Goal: Information Seeking & Learning: Learn about a topic

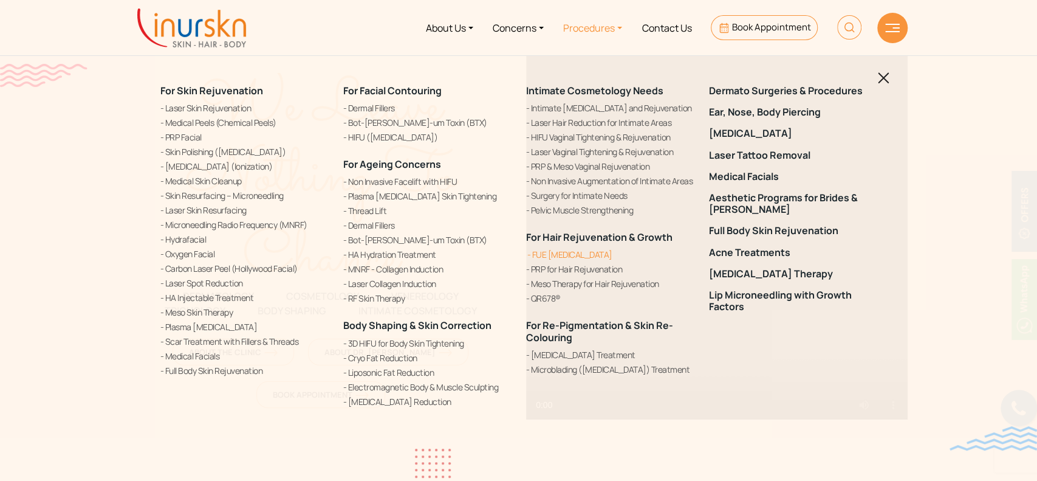
click at [540, 255] on link "FUE [MEDICAL_DATA]" at bounding box center [610, 254] width 168 height 13
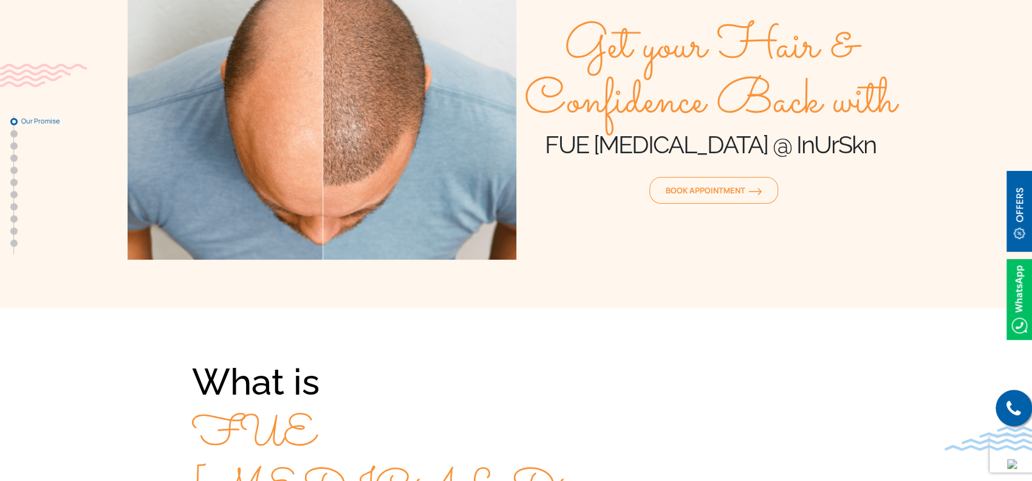
click at [876, 143] on h1 "FUE Hair Transplant @ InUrSkn" at bounding box center [711, 144] width 389 height 30
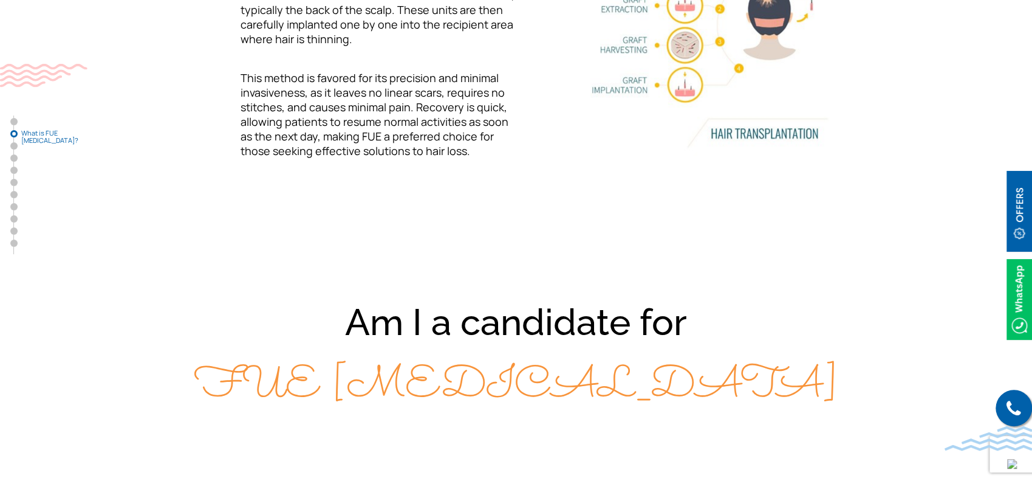
scroll to position [405, 0]
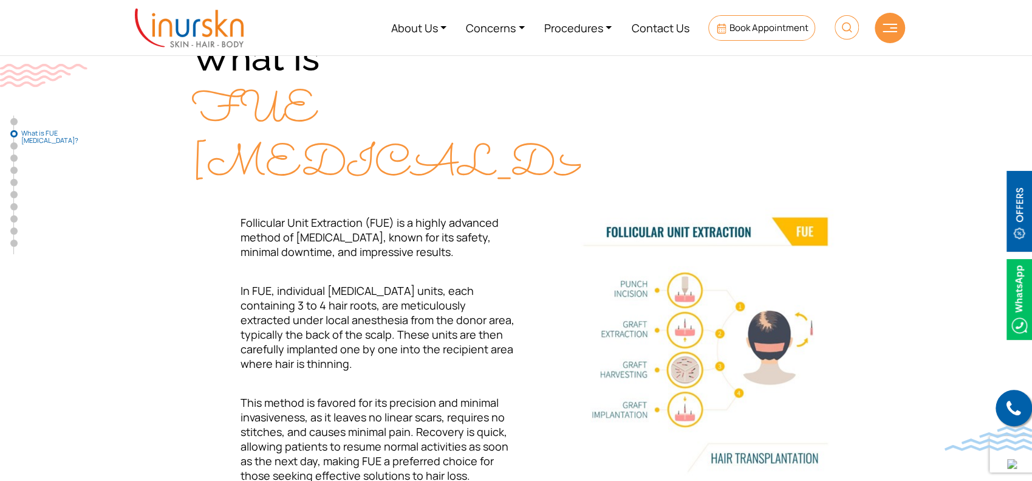
drag, startPoint x: 185, startPoint y: 64, endPoint x: 450, endPoint y: 163, distance: 282.7
click at [450, 163] on div "What is FUE Hair Transplant? Follicular Unit Extraction (FUE) is a highly advan…" at bounding box center [517, 276] width 778 height 486
copy div "What is FUE Hair Transplant?"
click at [79, 318] on section "What is FUE Hair Transplant? Follicular Unit Extraction (FUE) is a highly advan…" at bounding box center [516, 275] width 1032 height 583
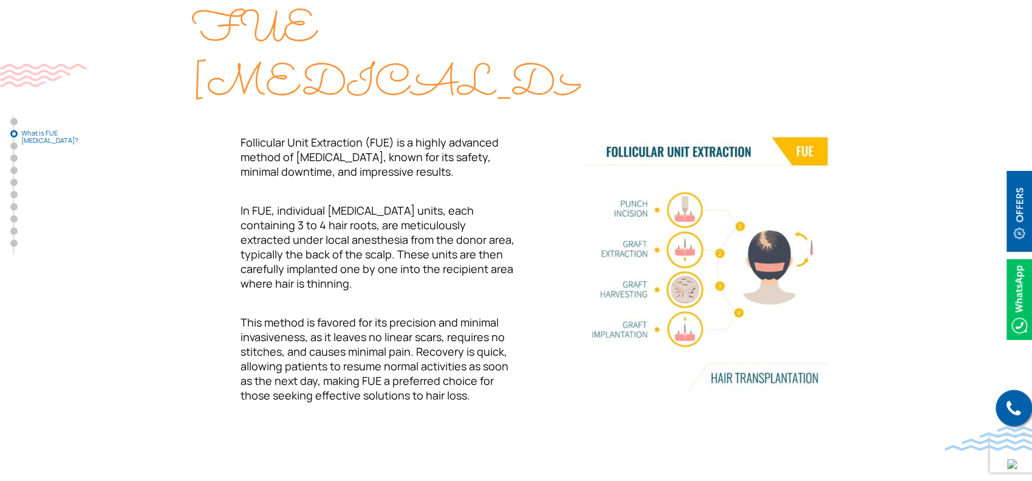
scroll to position [243, 0]
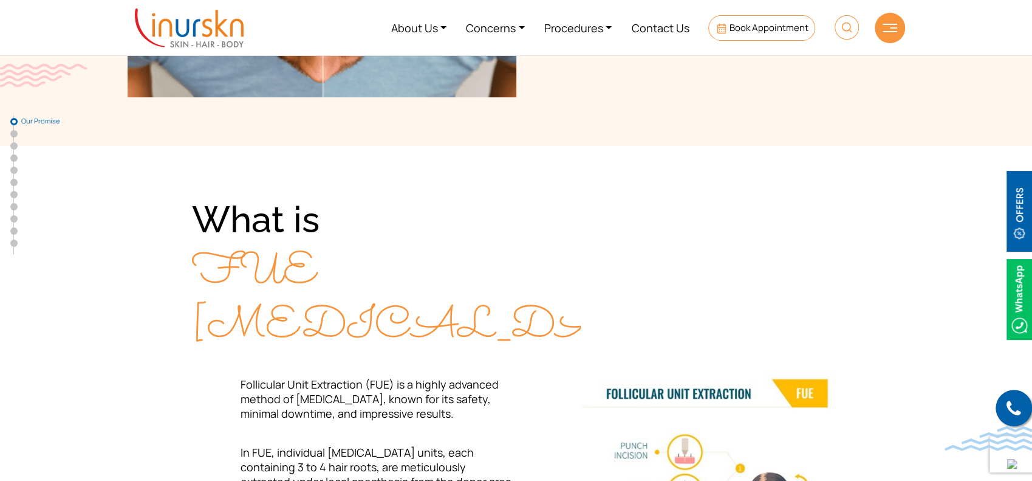
drag, startPoint x: 185, startPoint y: 216, endPoint x: 481, endPoint y: 311, distance: 311.2
click at [481, 311] on div "What is FUE Hair Transplant? Follicular Unit Extraction (FUE) is a highly advan…" at bounding box center [517, 437] width 778 height 486
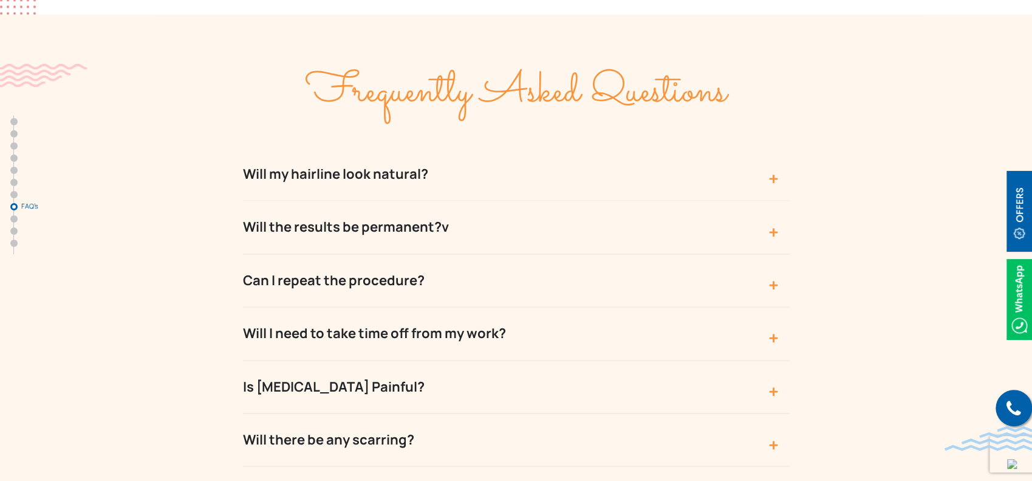
scroll to position [4132, 0]
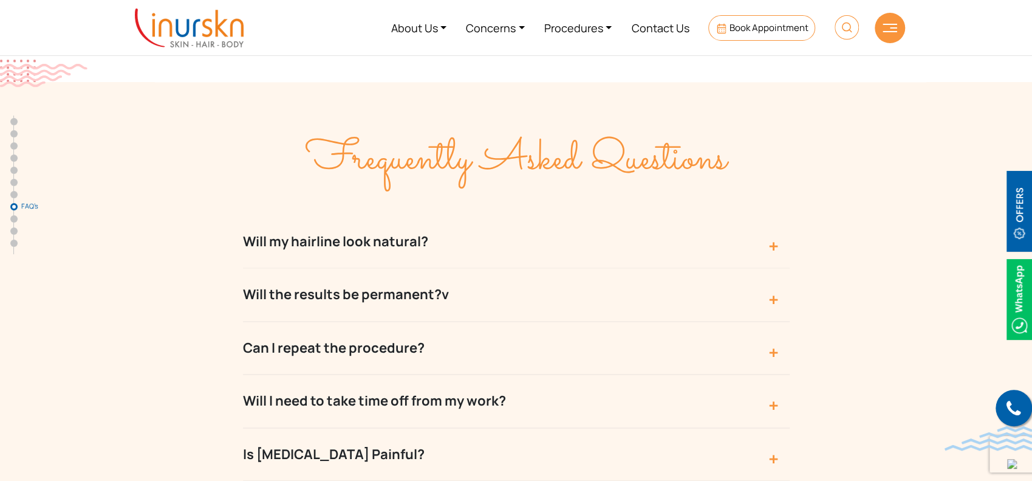
click at [712, 215] on button "Will my hairline look natural?" at bounding box center [516, 241] width 547 height 53
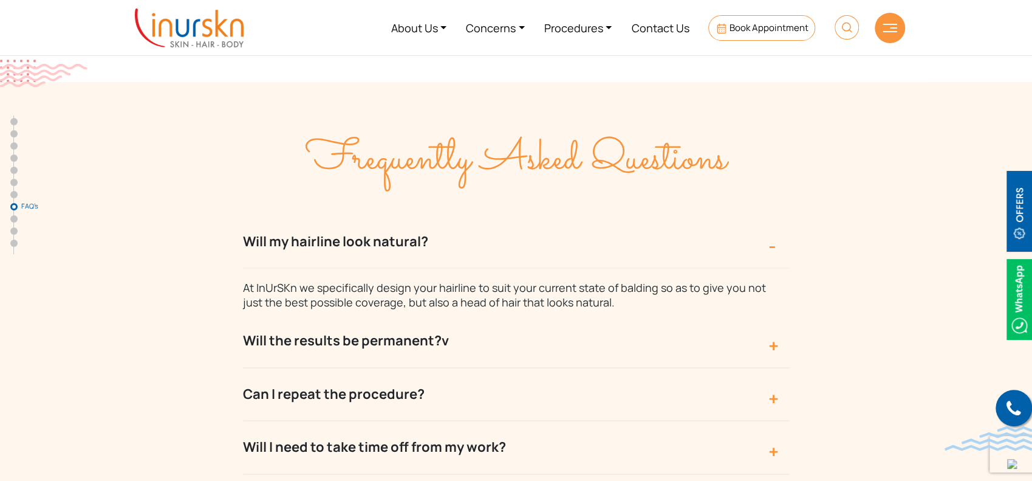
click at [712, 215] on button "Will my hairline look natural?" at bounding box center [516, 241] width 547 height 53
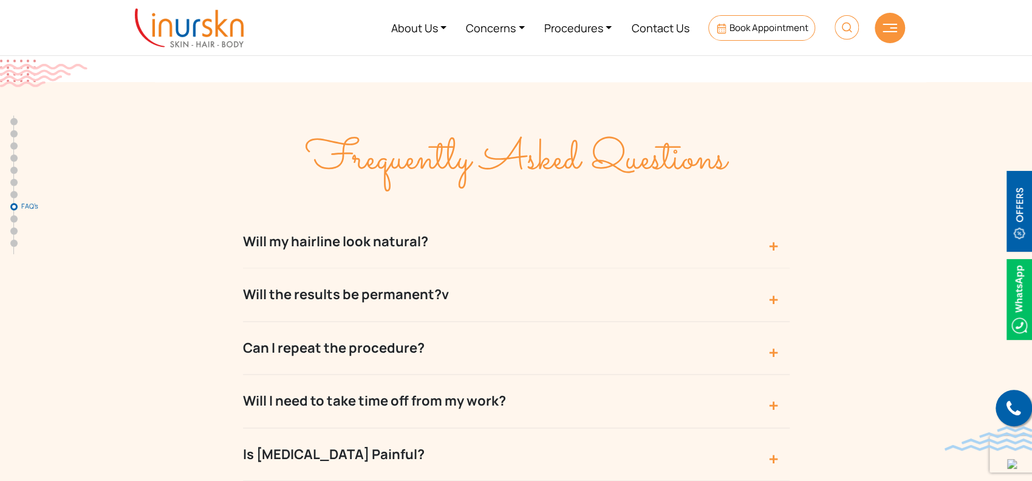
click at [632, 268] on button "Will the results be permanent?v" at bounding box center [516, 294] width 547 height 53
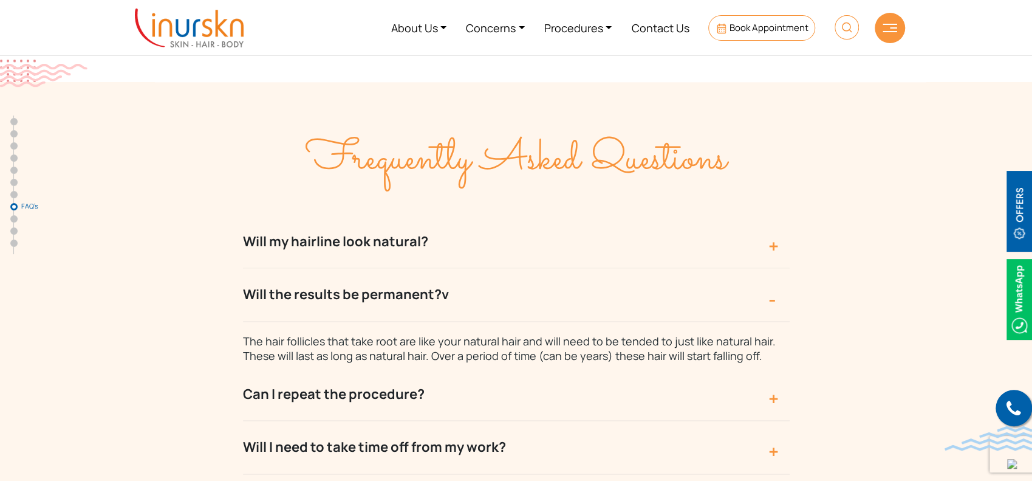
click at [735, 268] on button "Will the results be permanent?v" at bounding box center [516, 294] width 547 height 53
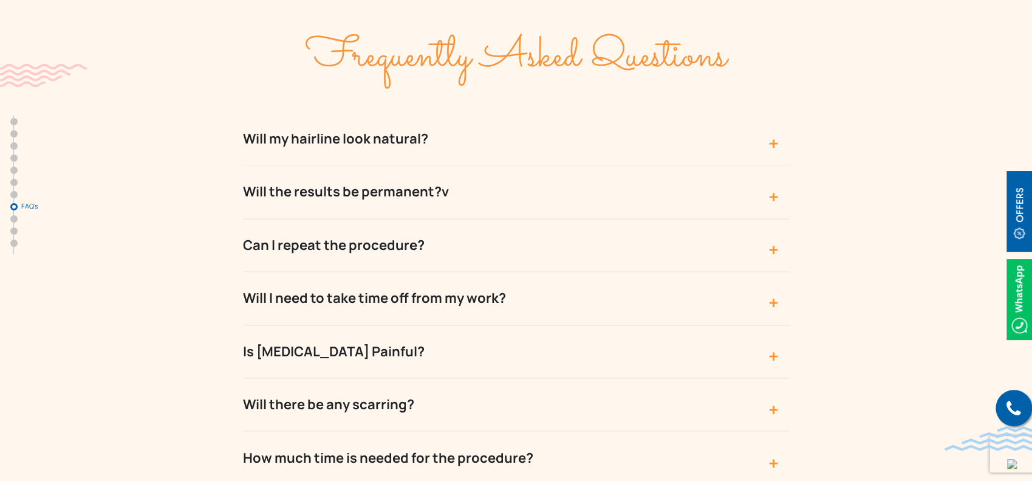
scroll to position [4294, 0]
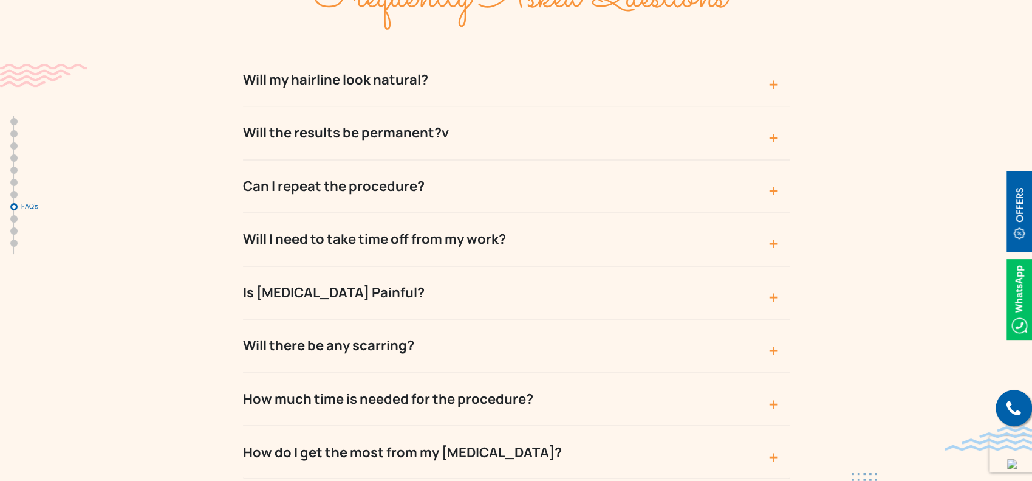
click at [763, 213] on button "Will I need to take time off from my work?" at bounding box center [516, 239] width 547 height 53
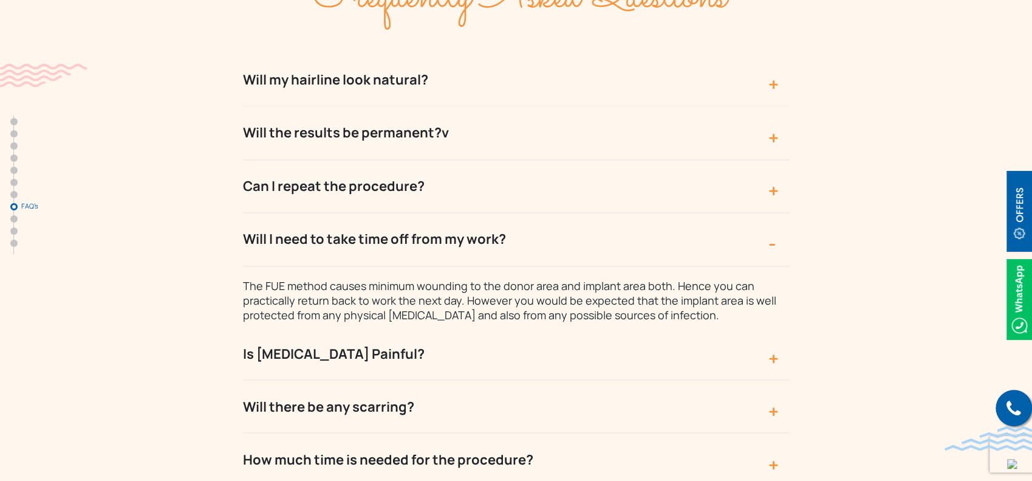
click at [759, 213] on button "Will I need to take time off from my work?" at bounding box center [516, 239] width 547 height 53
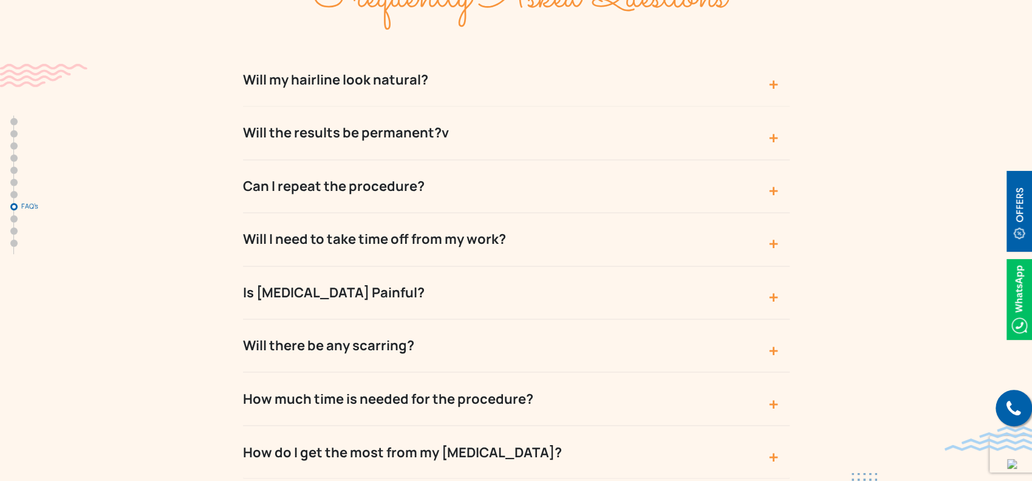
click at [759, 266] on button "Is Hair Transplant Painful?" at bounding box center [516, 292] width 547 height 53
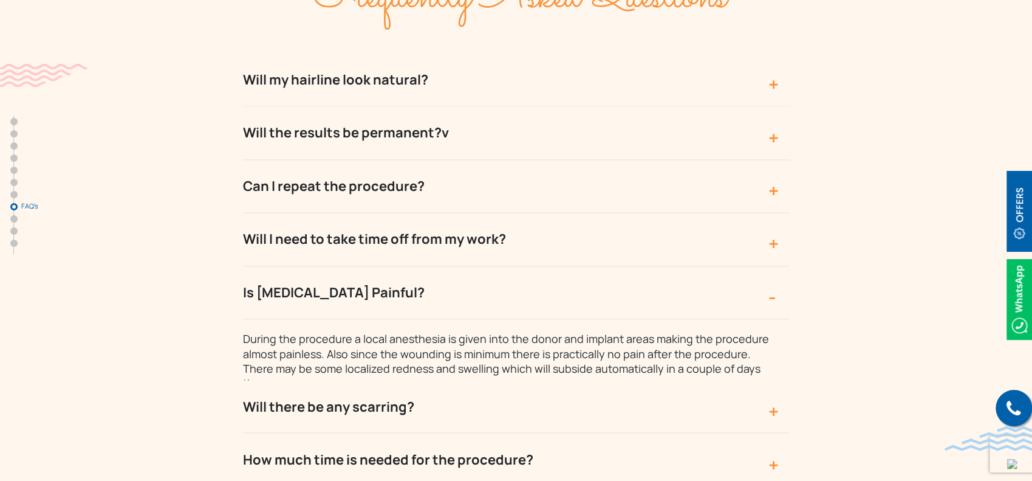
click at [759, 266] on button "Is Hair Transplant Painful?" at bounding box center [516, 292] width 547 height 53
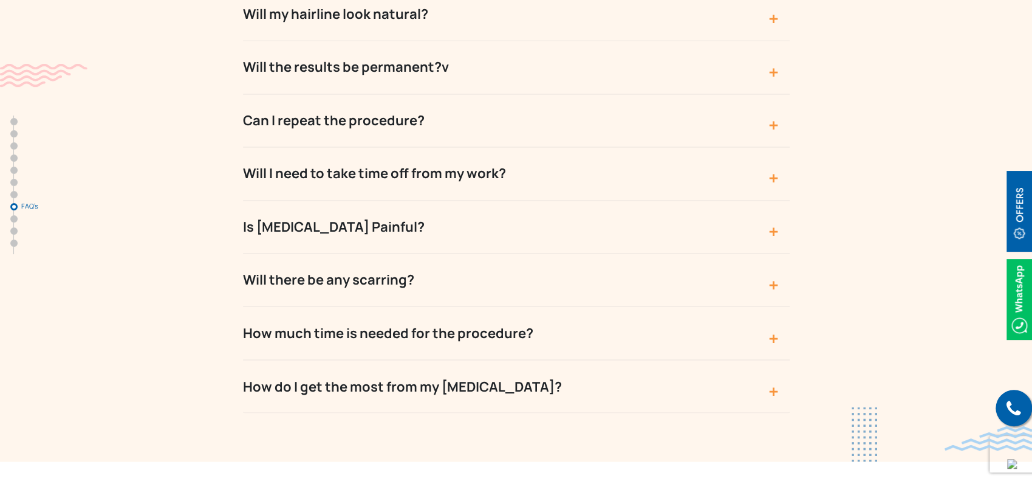
scroll to position [4375, 0]
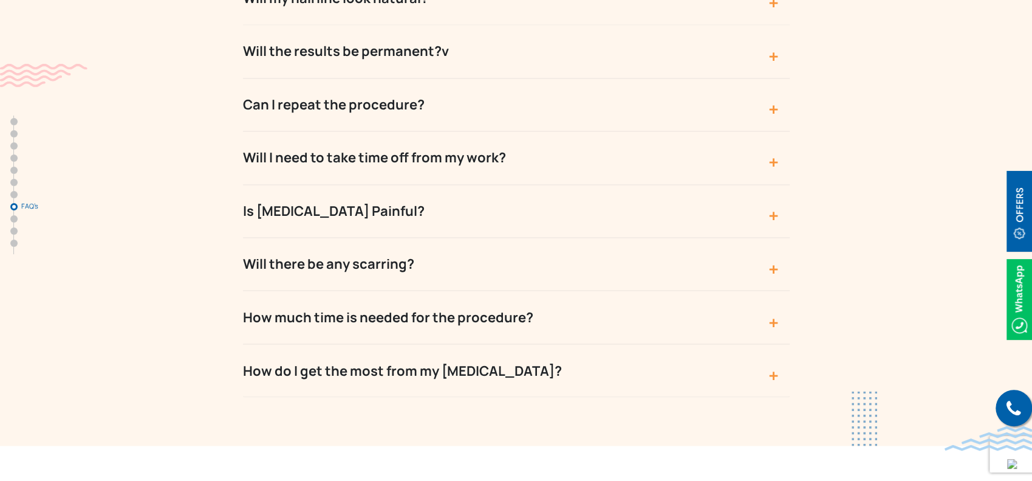
click at [764, 238] on button "Will there be any scarring?" at bounding box center [516, 264] width 547 height 53
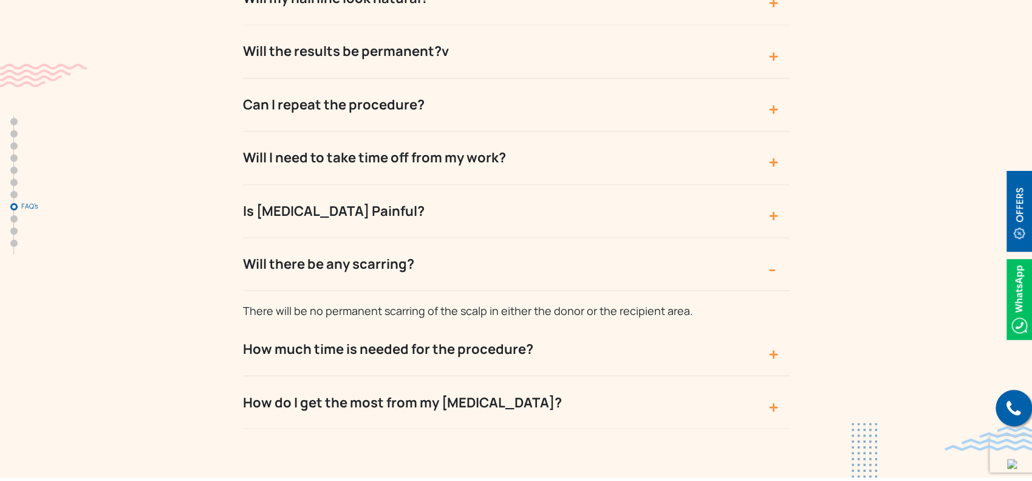
click at [712, 322] on button "How much time is needed for the procedure?" at bounding box center [516, 348] width 547 height 53
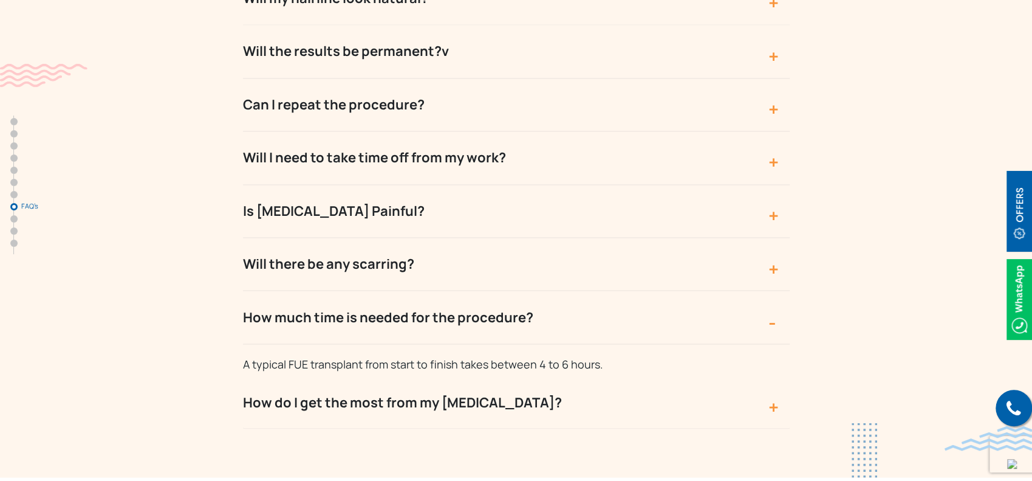
click at [721, 376] on button "How do I get the most from my hair transplant?" at bounding box center [516, 402] width 547 height 53
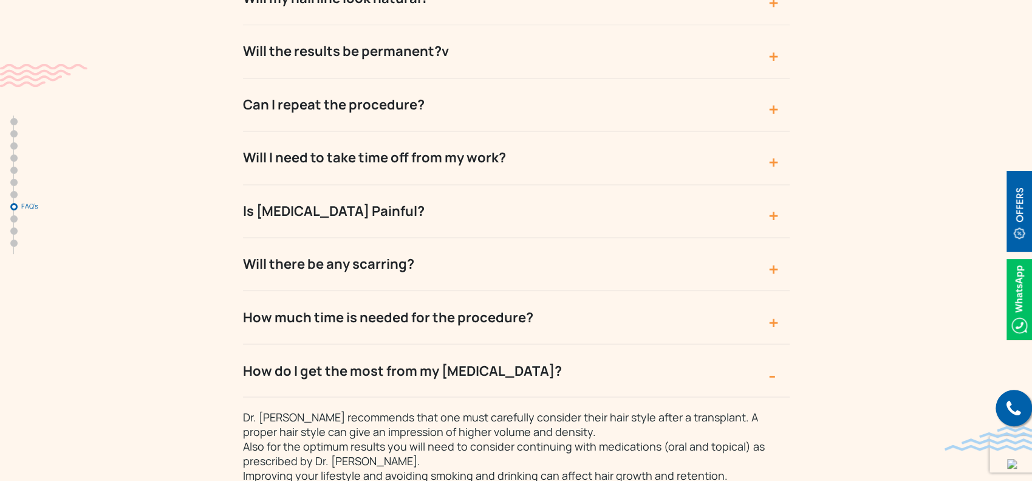
click at [757, 344] on button "How do I get the most from my hair transplant?" at bounding box center [516, 370] width 547 height 53
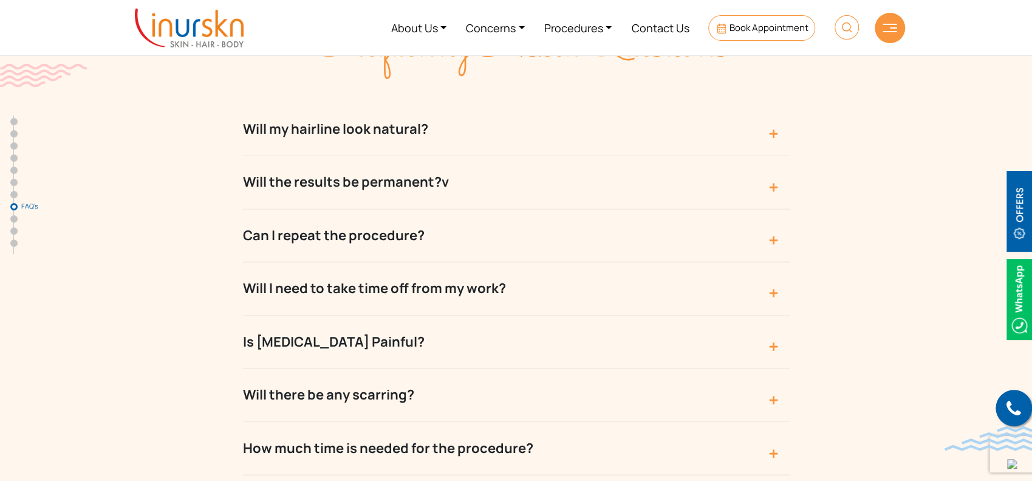
scroll to position [4132, 0]
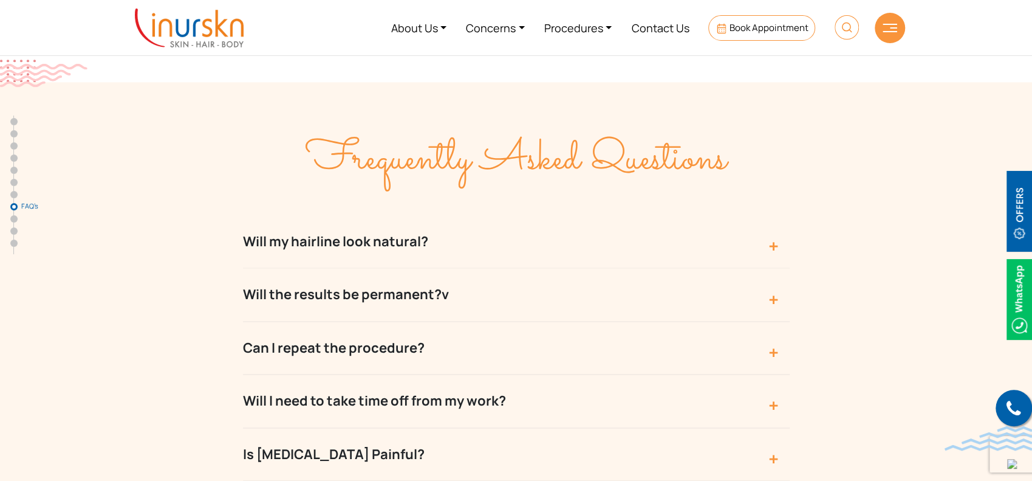
click at [632, 268] on button "Will the results be permanent?v" at bounding box center [516, 294] width 547 height 53
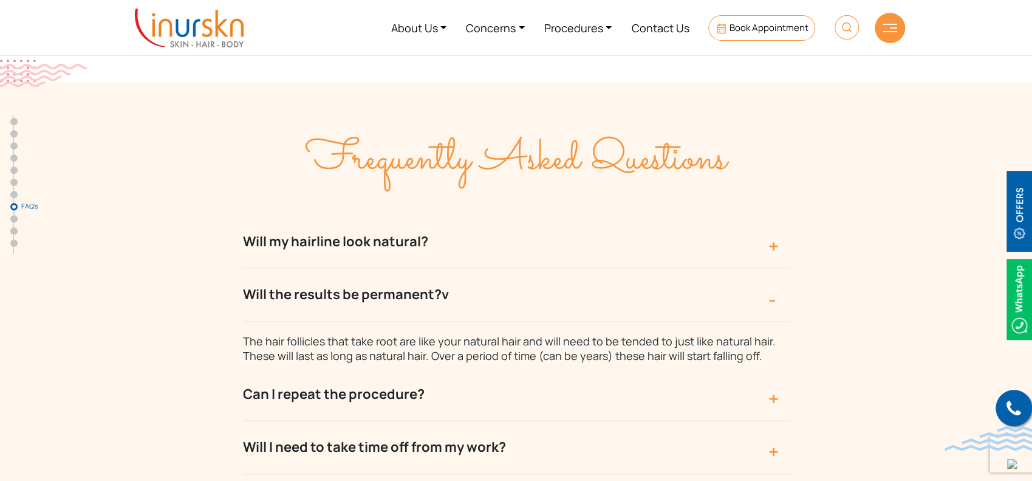
click at [634, 268] on button "Will the results be permanent?v" at bounding box center [516, 294] width 547 height 53
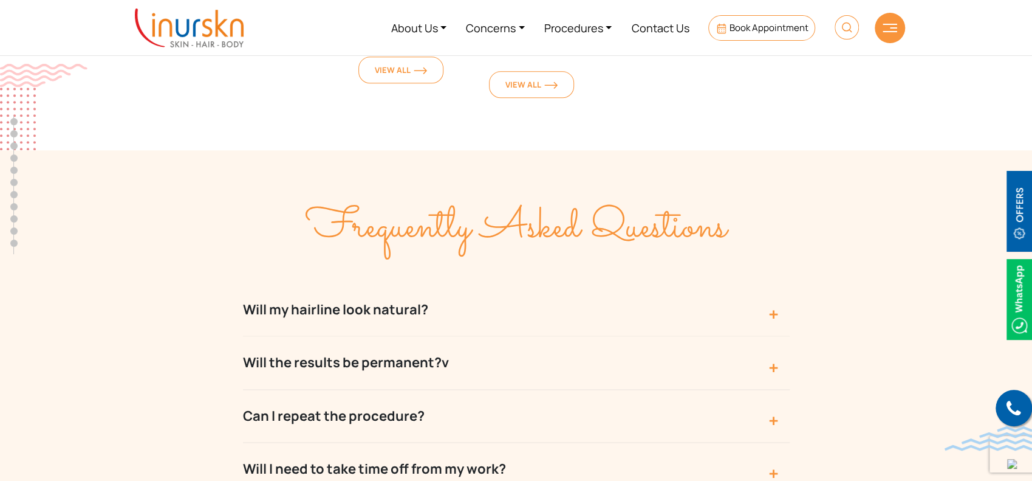
scroll to position [4051, 0]
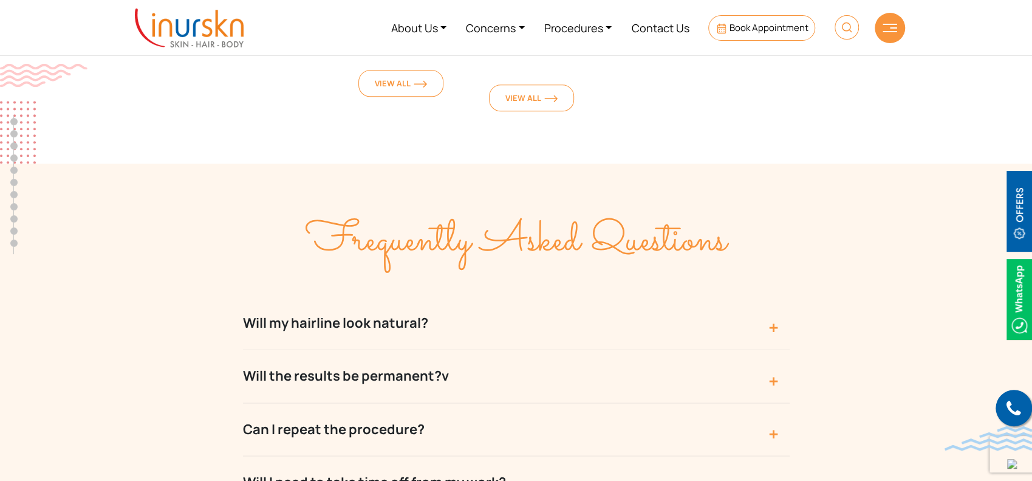
click at [685, 297] on button "Will my hairline look natural?" at bounding box center [516, 323] width 547 height 53
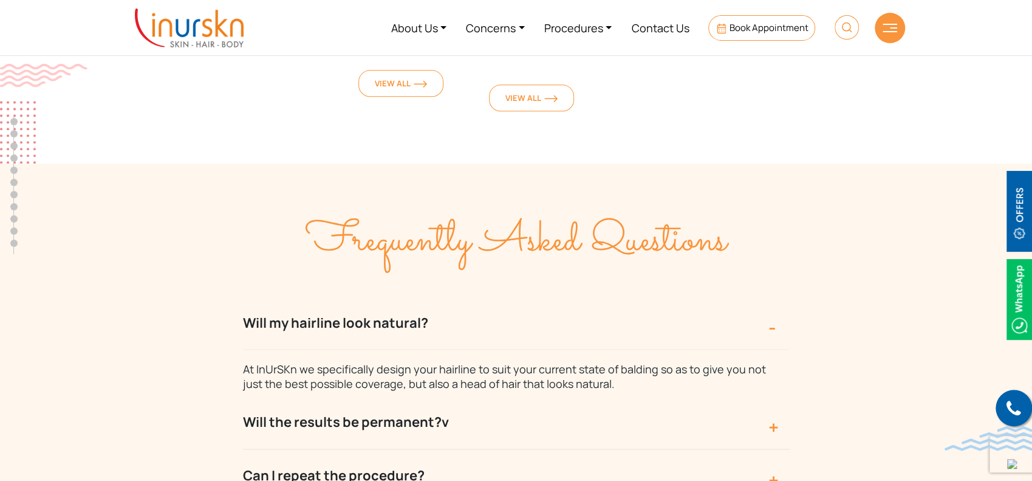
click at [685, 297] on button "Will my hairline look natural?" at bounding box center [516, 323] width 547 height 53
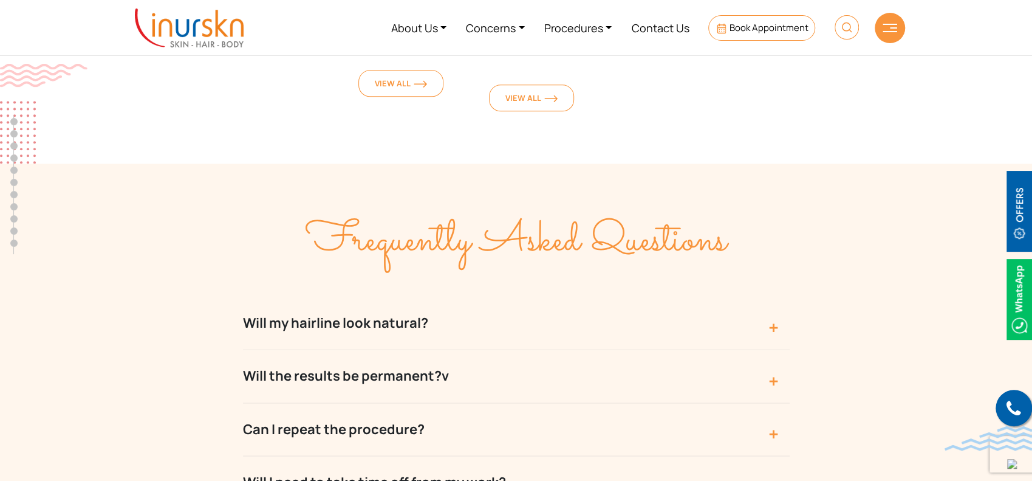
click at [560, 349] on button "Will the results be permanent?v" at bounding box center [516, 375] width 547 height 53
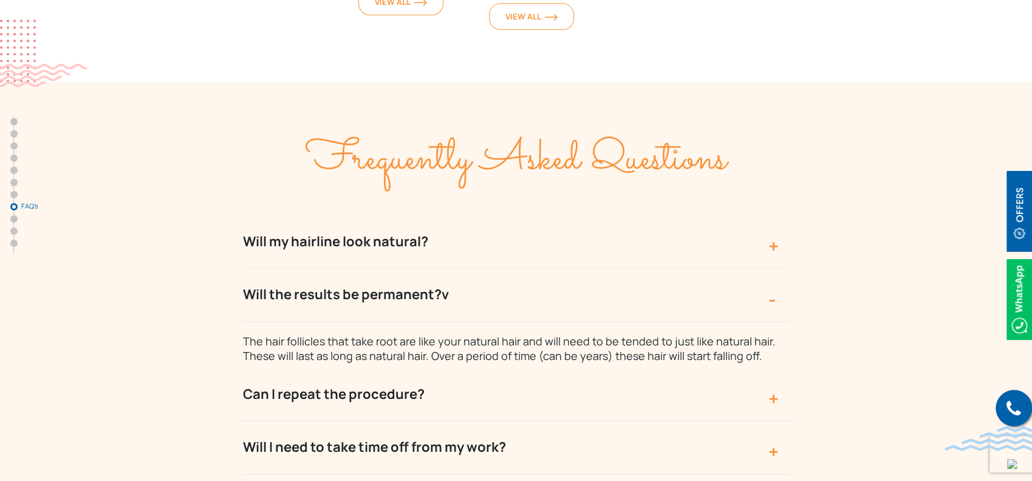
click at [546, 368] on button "Can I repeat the procedure?" at bounding box center [516, 394] width 547 height 53
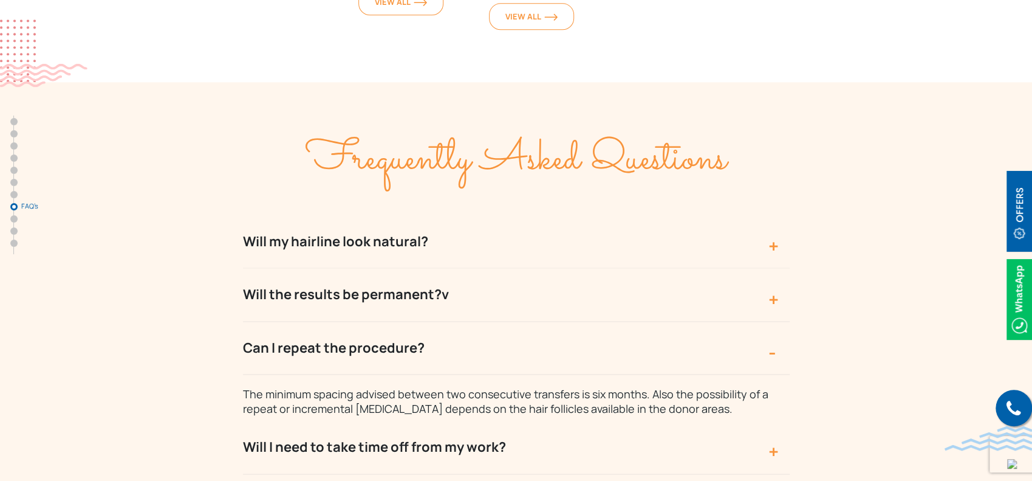
scroll to position [4213, 0]
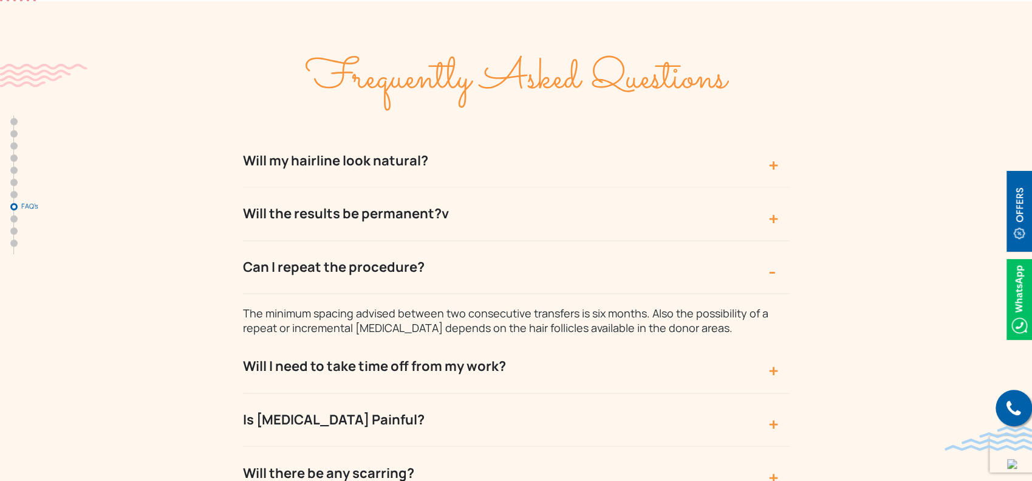
click at [567, 340] on button "Will I need to take time off from my work?" at bounding box center [516, 366] width 547 height 53
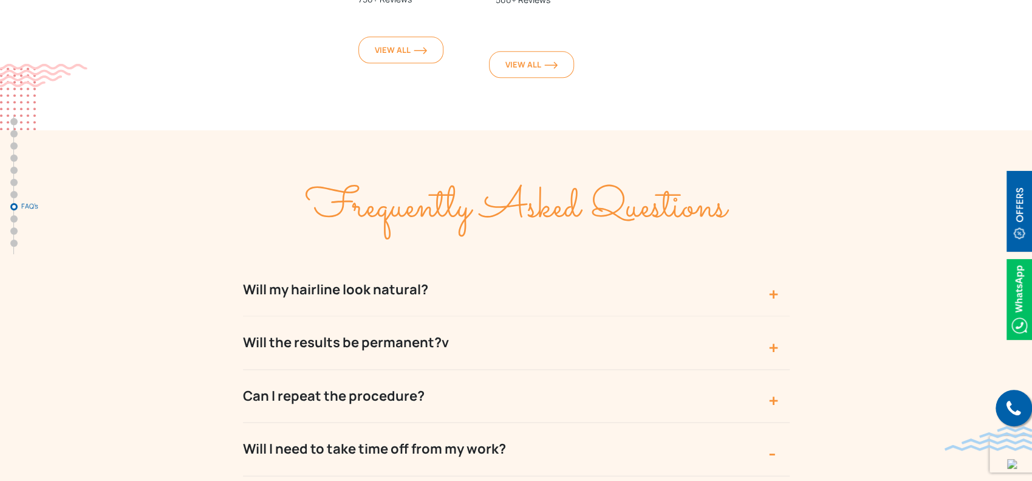
scroll to position [4132, 0]
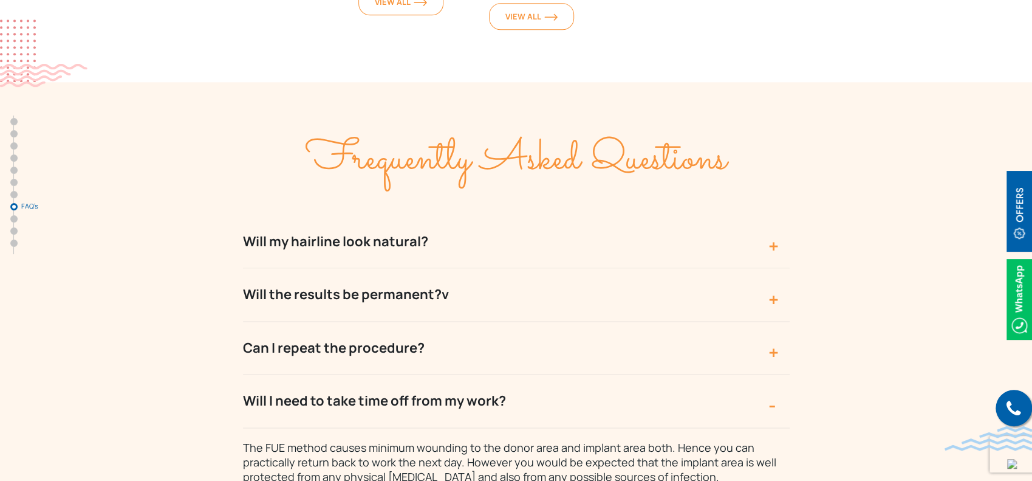
click at [714, 374] on button "Will I need to take time off from my work?" at bounding box center [516, 400] width 547 height 53
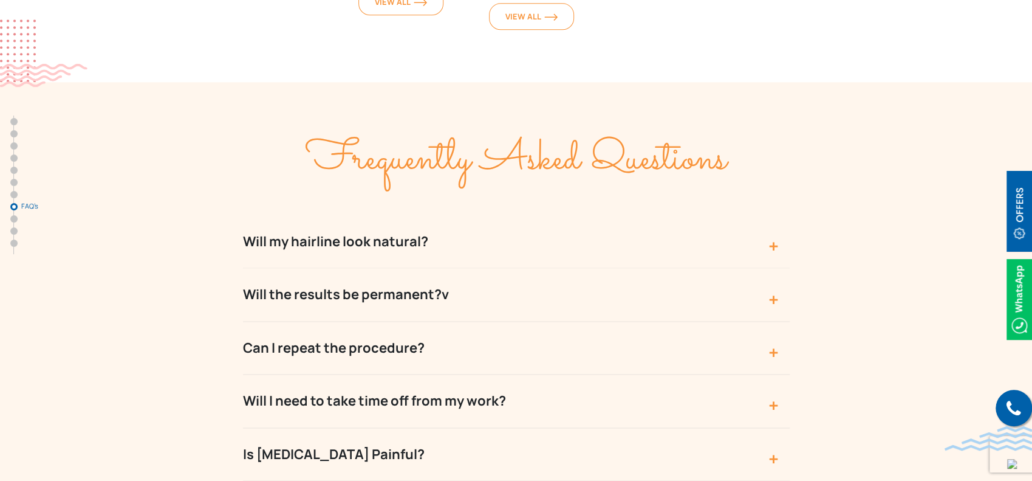
click at [453, 215] on button "Will my hairline look natural?" at bounding box center [516, 241] width 547 height 53
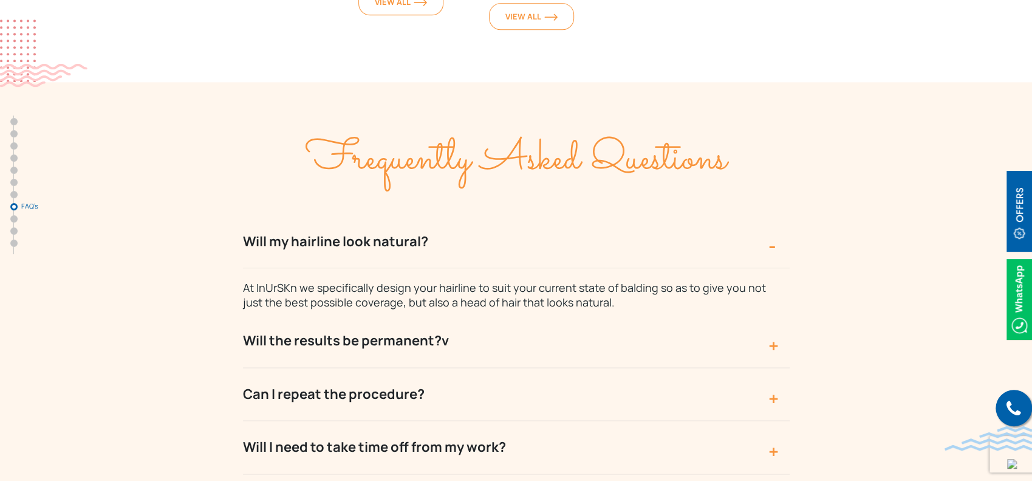
click at [466, 314] on button "Will the results be permanent?v" at bounding box center [516, 340] width 547 height 53
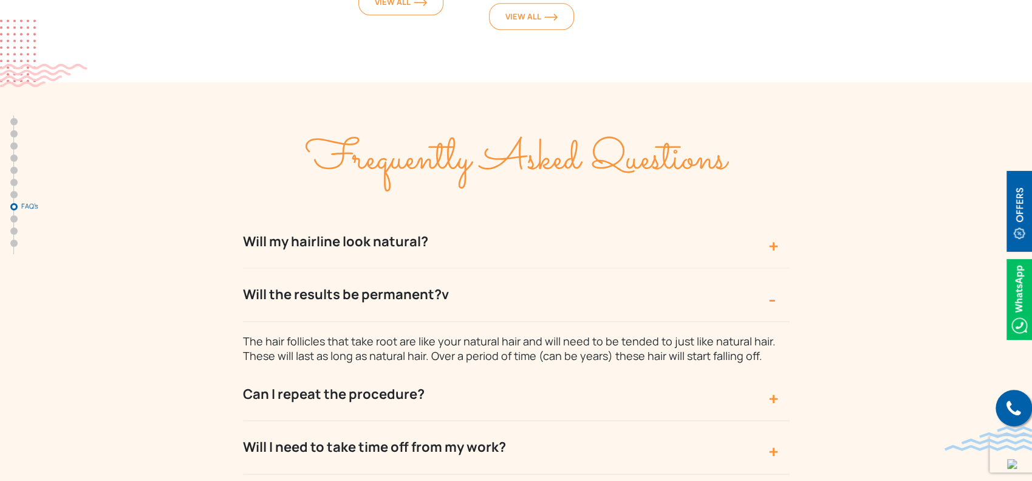
scroll to position [4213, 0]
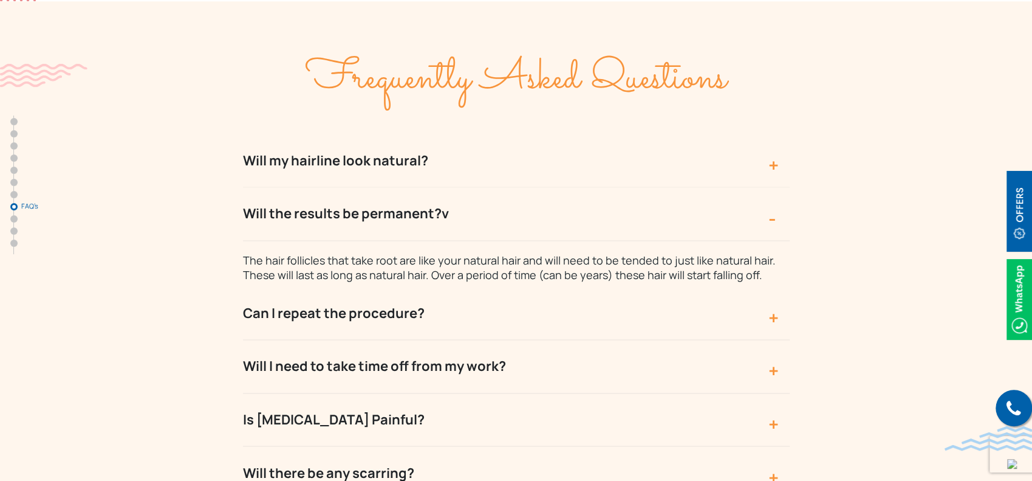
click at [441, 287] on button "Can I repeat the procedure?" at bounding box center [516, 313] width 547 height 53
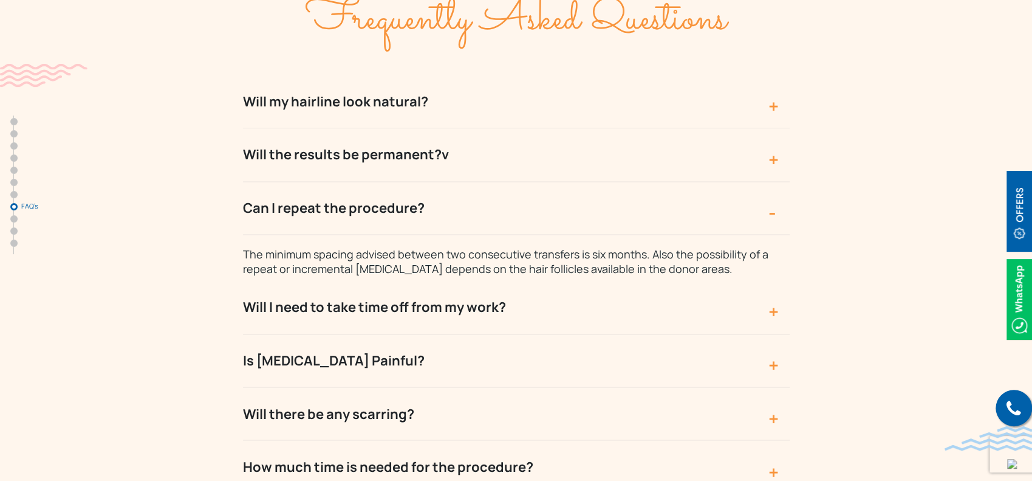
scroll to position [4294, 0]
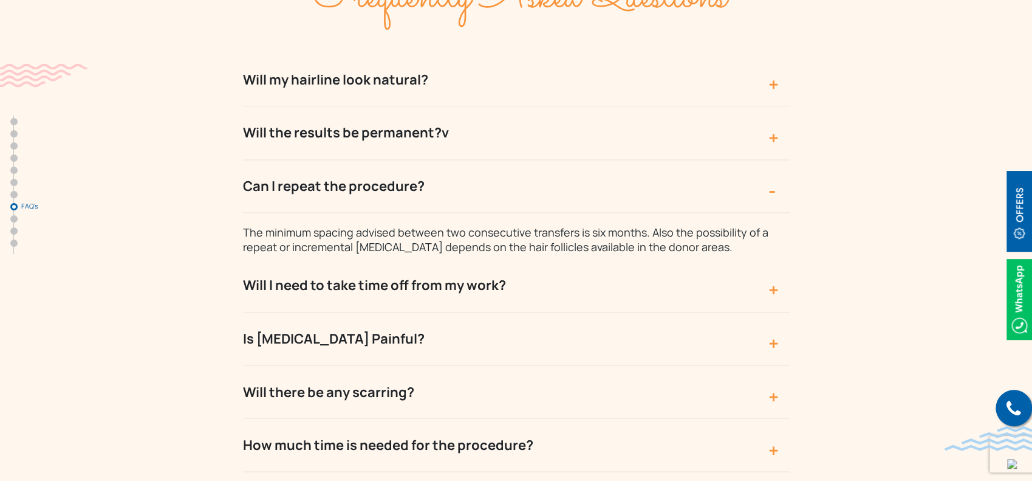
click at [435, 259] on button "Will I need to take time off from my work?" at bounding box center [516, 285] width 547 height 53
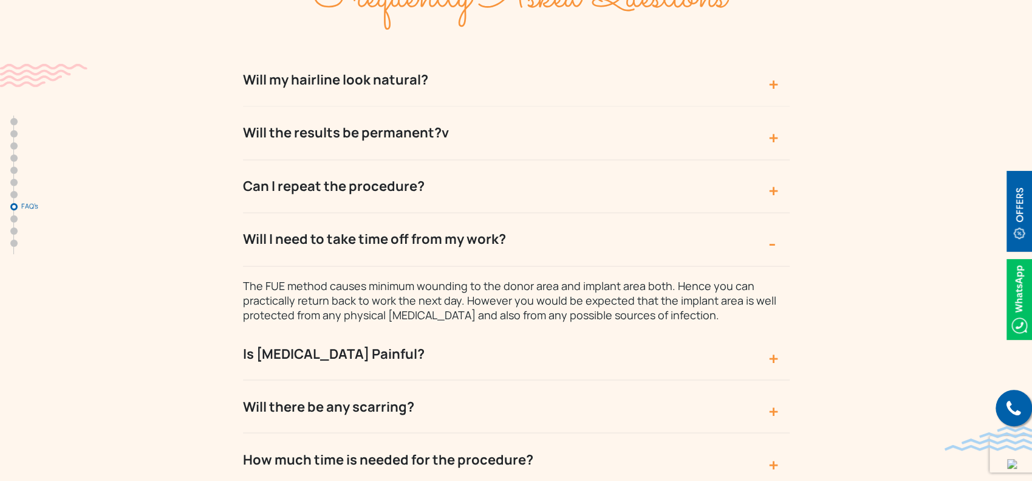
scroll to position [4375, 0]
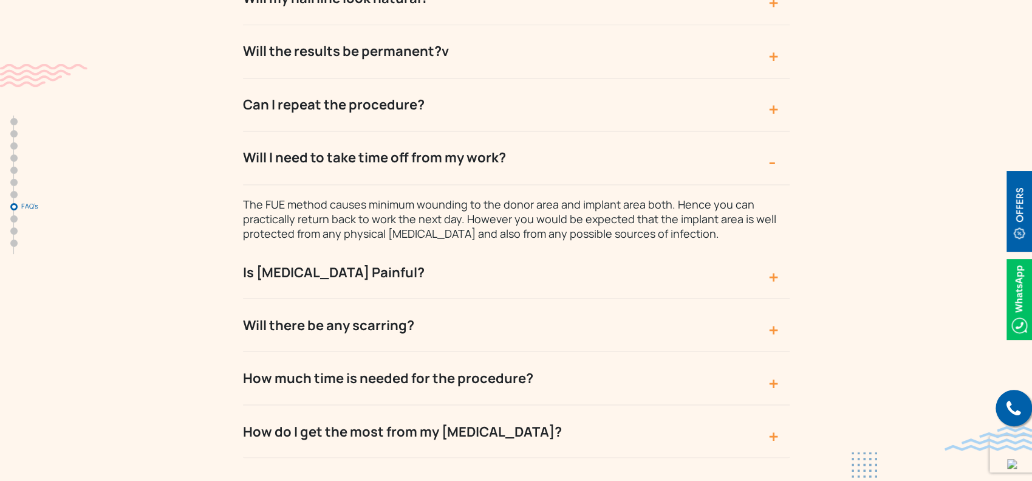
click at [425, 246] on button "Is Hair Transplant Painful?" at bounding box center [516, 272] width 547 height 53
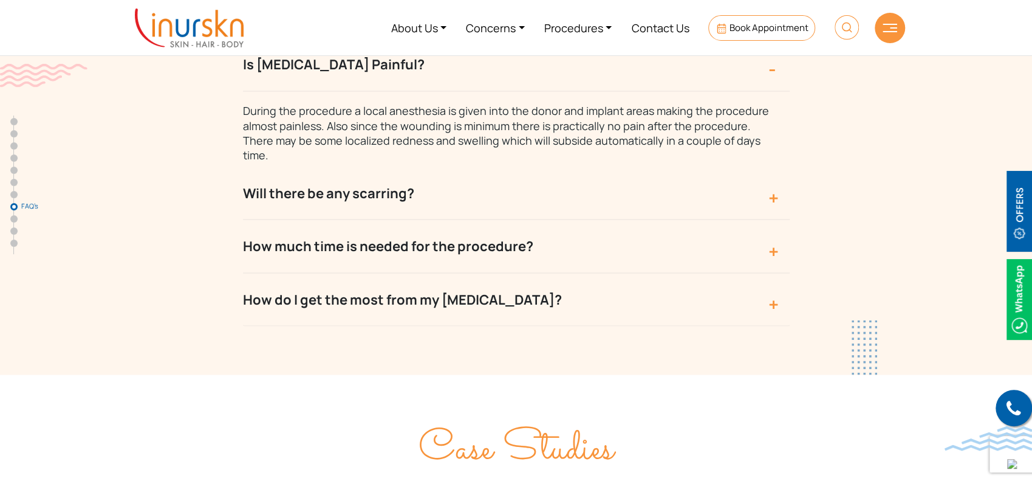
scroll to position [4456, 0]
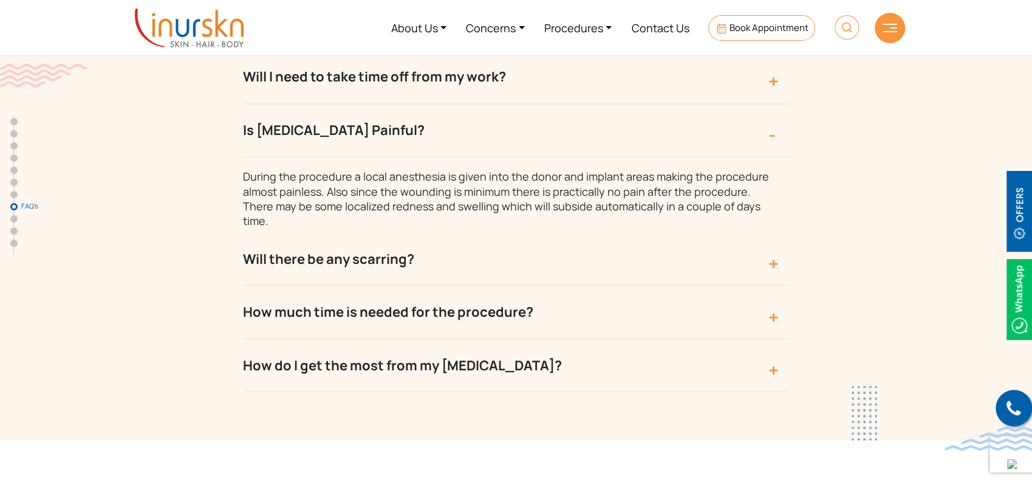
click at [448, 338] on button "How do I get the most from my hair transplant?" at bounding box center [516, 364] width 547 height 53
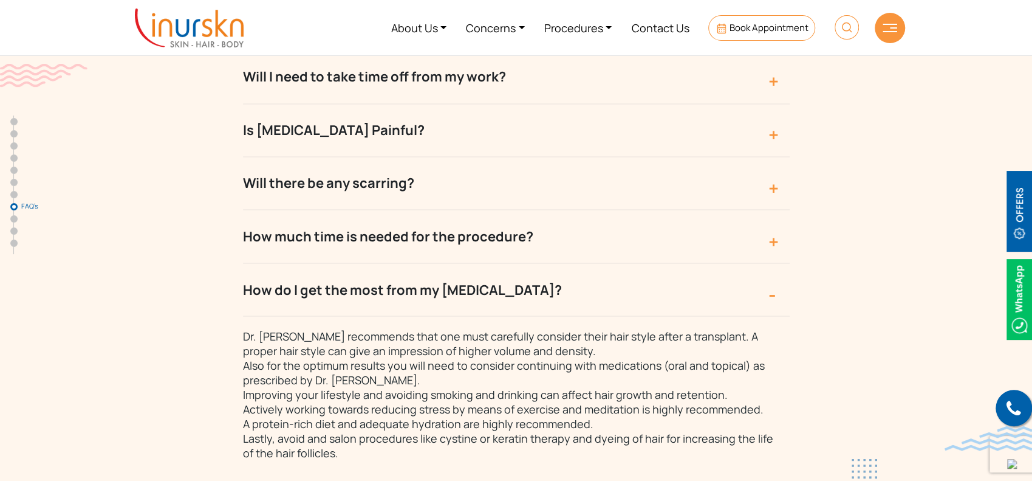
click at [525, 263] on button "How do I get the most from my hair transplant?" at bounding box center [516, 289] width 547 height 53
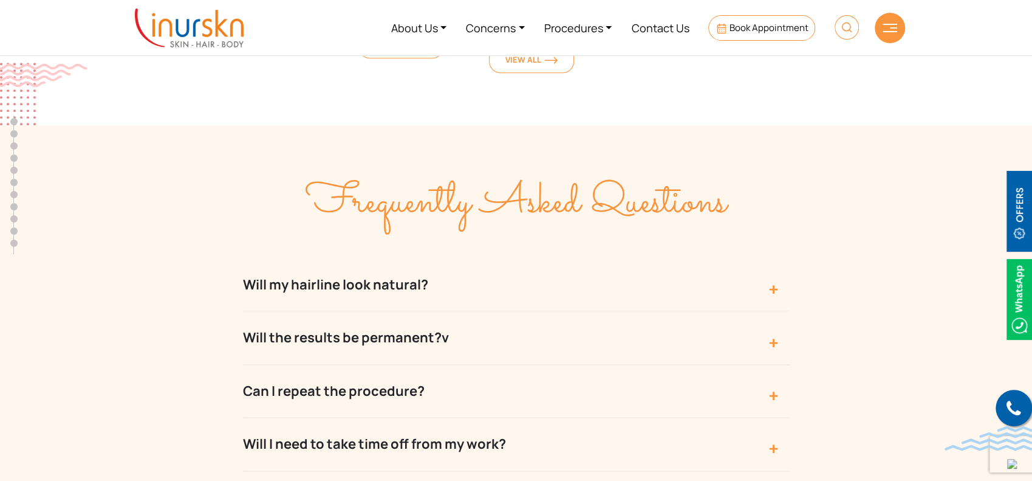
scroll to position [3970, 0]
